Goal: Navigation & Orientation: Find specific page/section

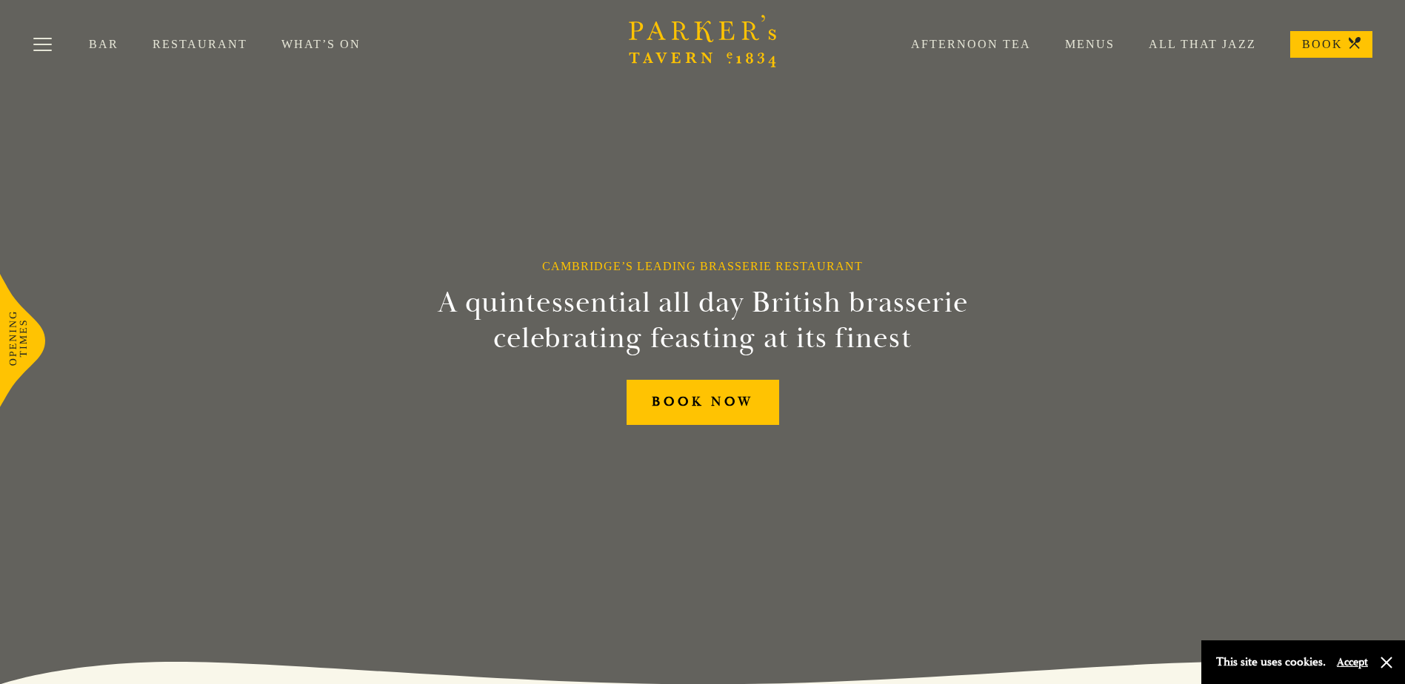
click at [1095, 46] on link "Menus" at bounding box center [1073, 44] width 84 height 15
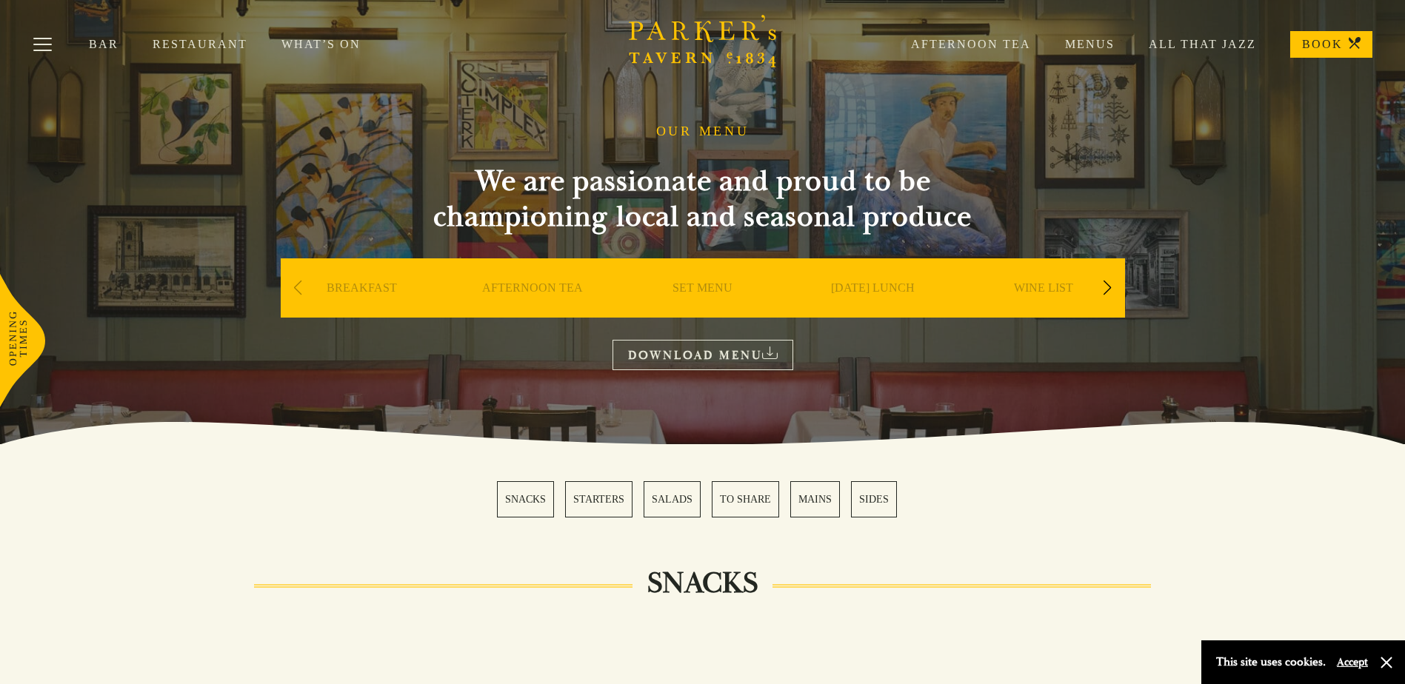
click at [819, 507] on link "MAINS" at bounding box center [815, 499] width 50 height 36
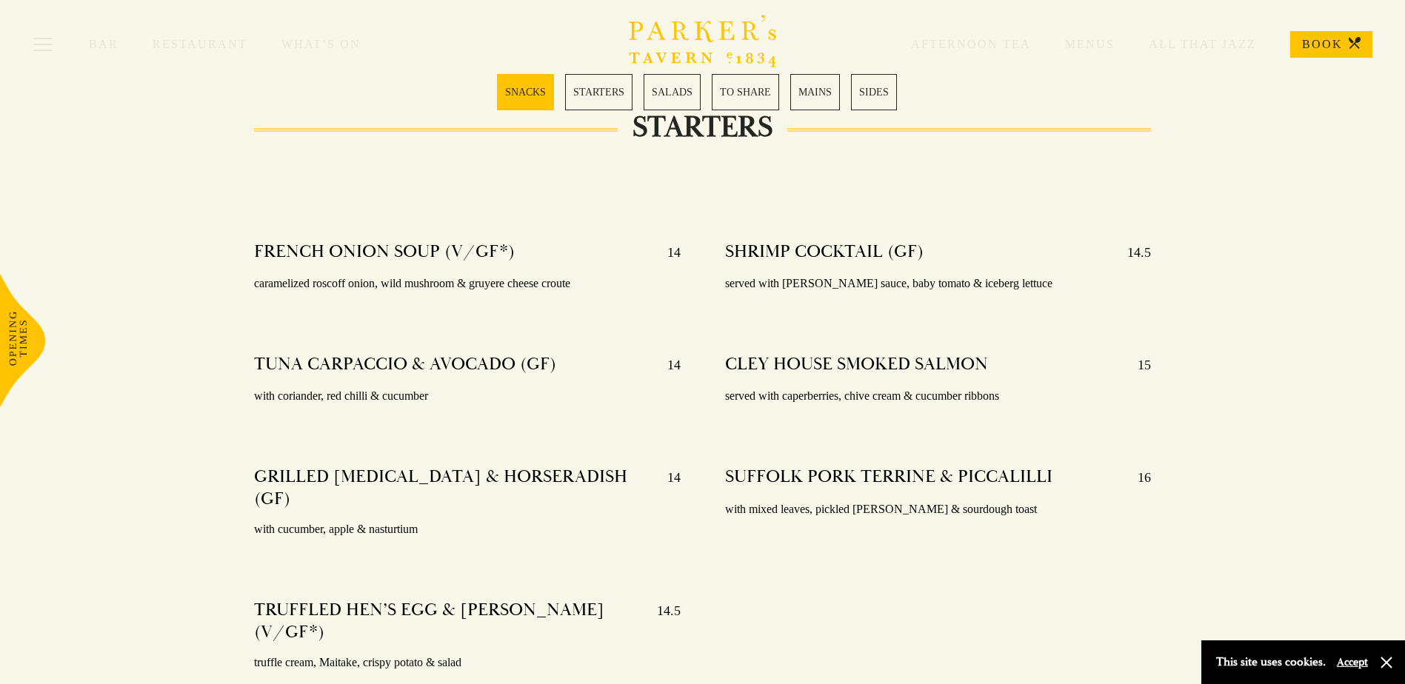
scroll to position [1066, 0]
